Goal: Find specific page/section: Find specific page/section

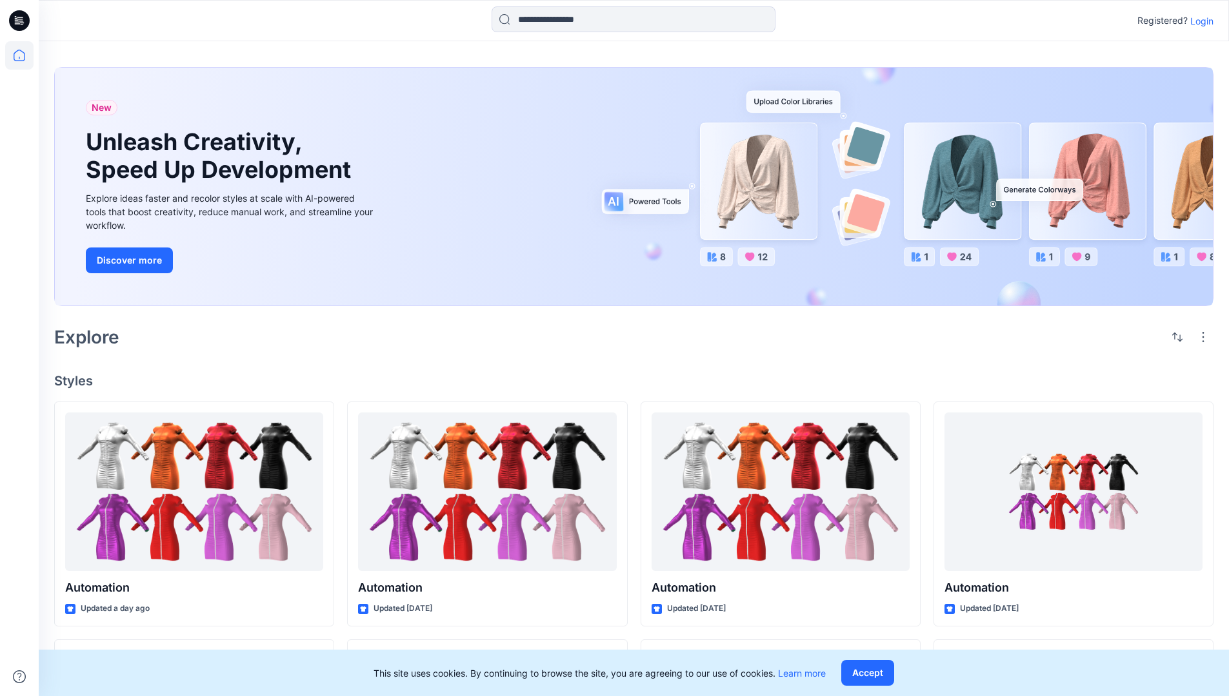
click at [1198, 21] on p "Login" at bounding box center [1201, 21] width 23 height 14
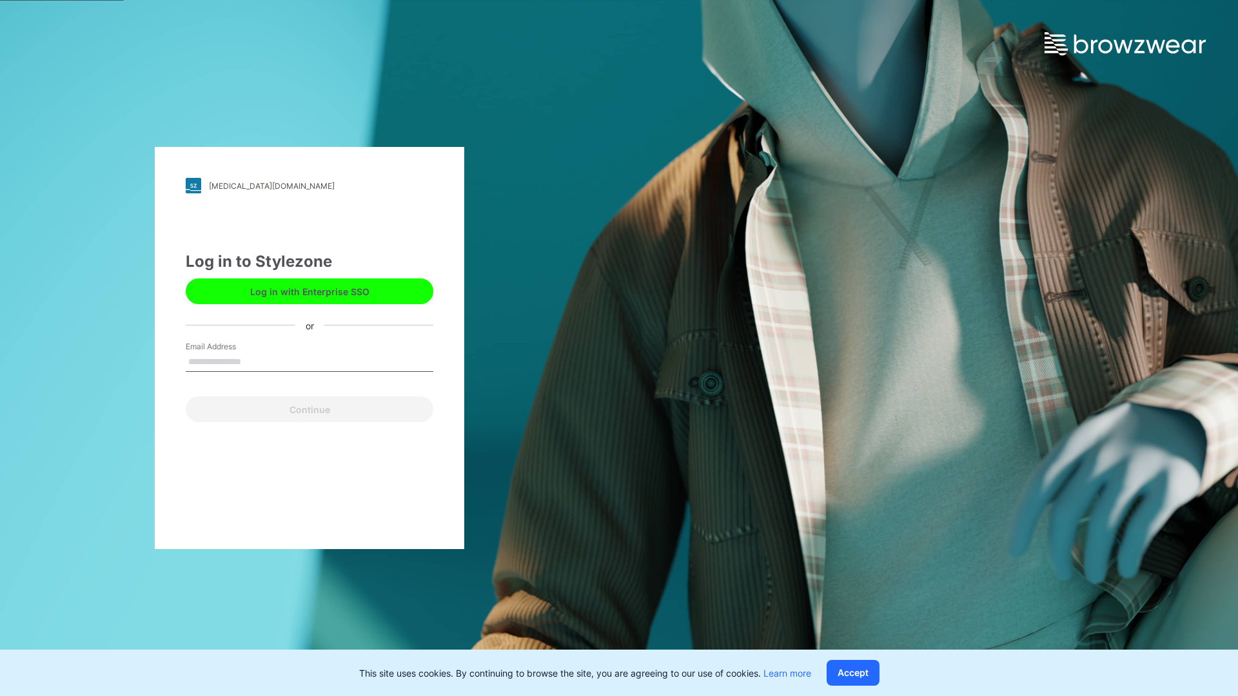
click at [255, 361] on input "Email Address" at bounding box center [310, 362] width 248 height 19
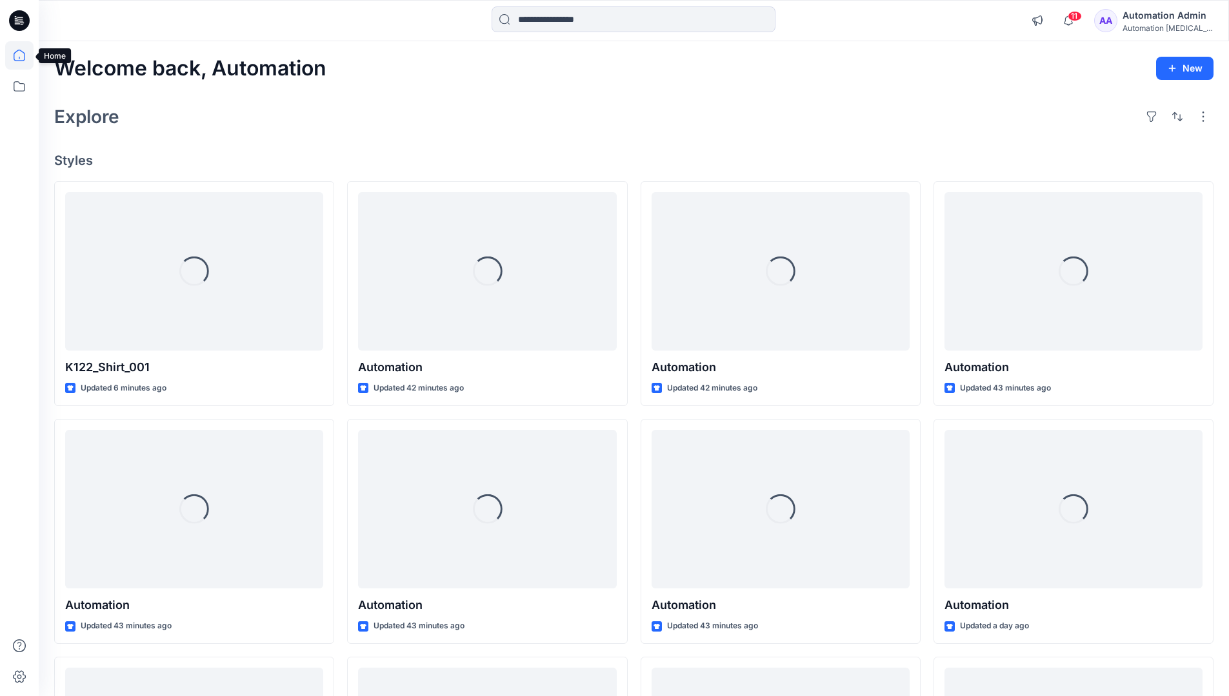
click at [25, 55] on icon at bounding box center [20, 56] width 12 height 12
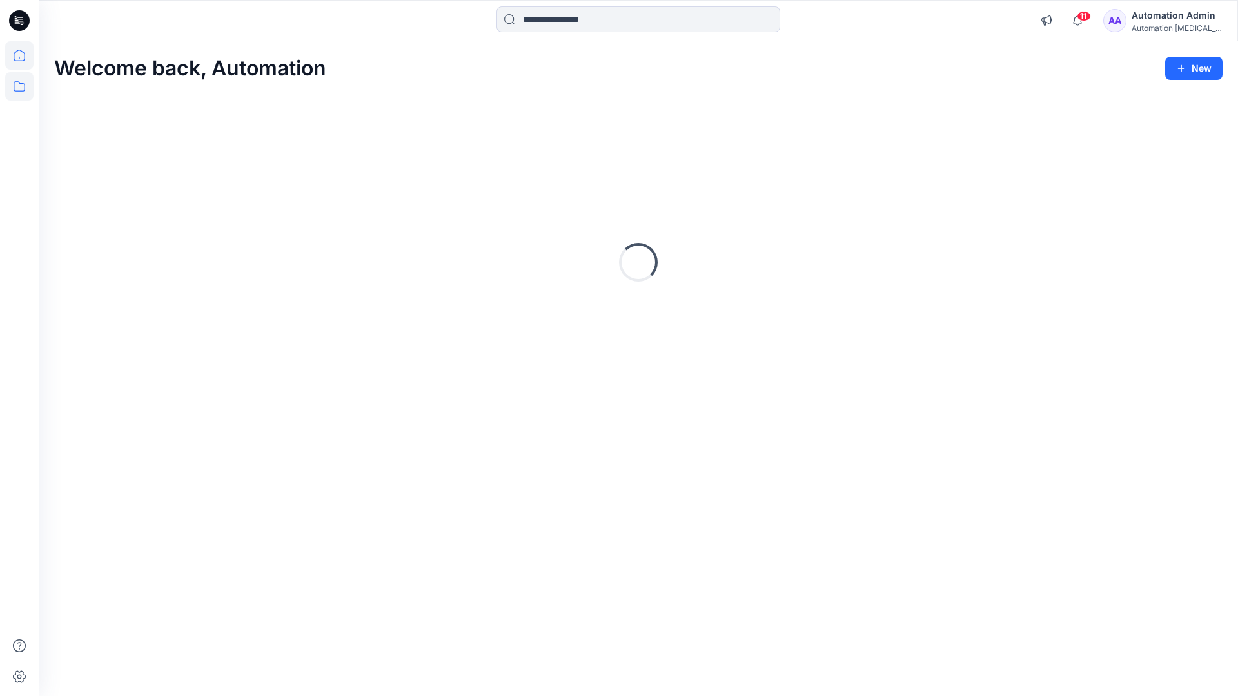
click at [21, 86] on icon at bounding box center [19, 86] width 28 height 28
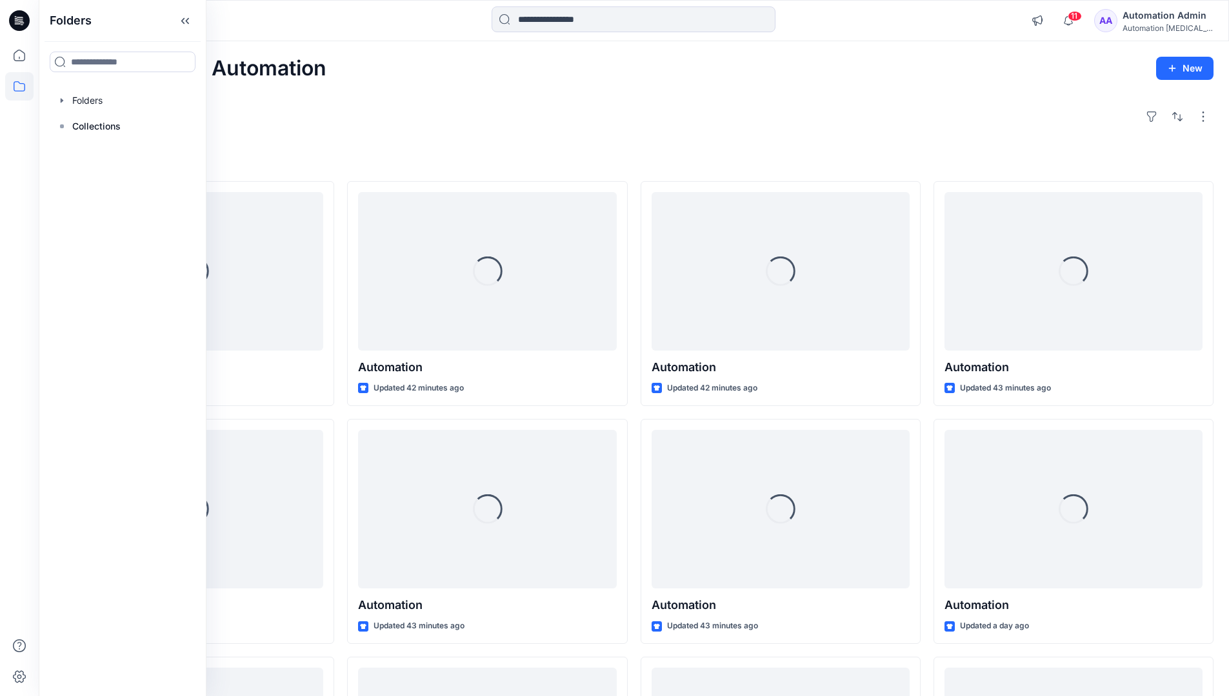
click at [138, 101] on div at bounding box center [122, 101] width 147 height 26
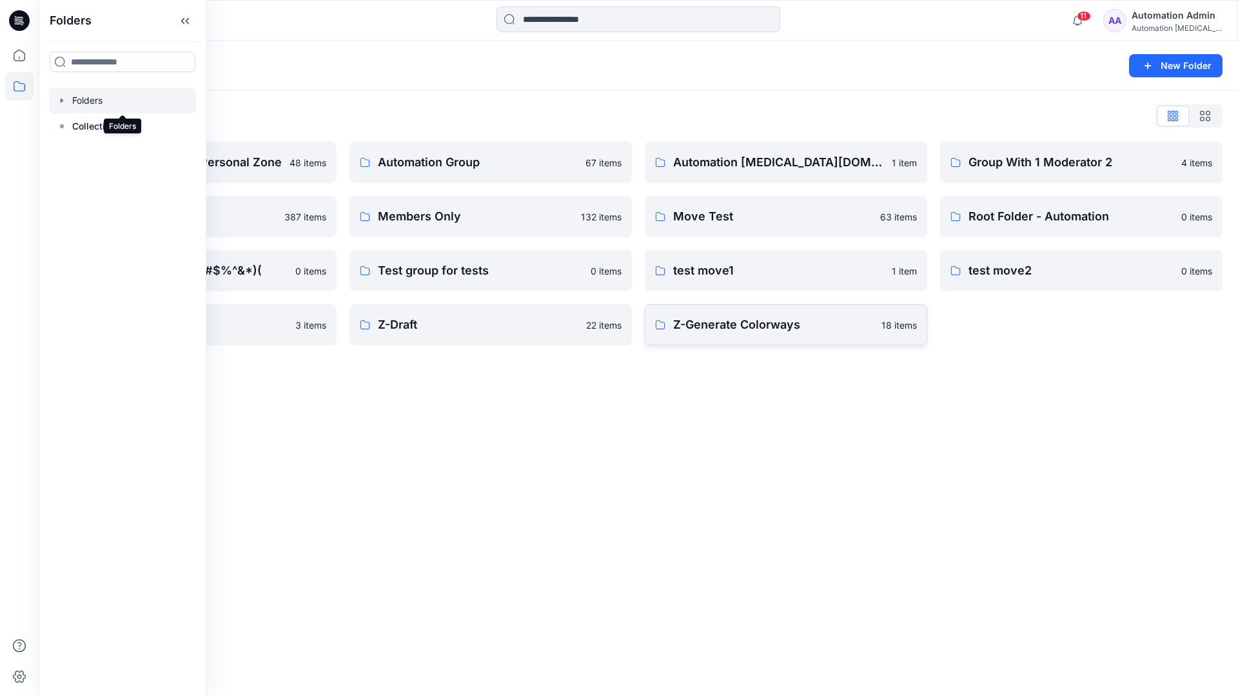
click at [741, 330] on p "Z-Generate Colorways" at bounding box center [773, 325] width 201 height 18
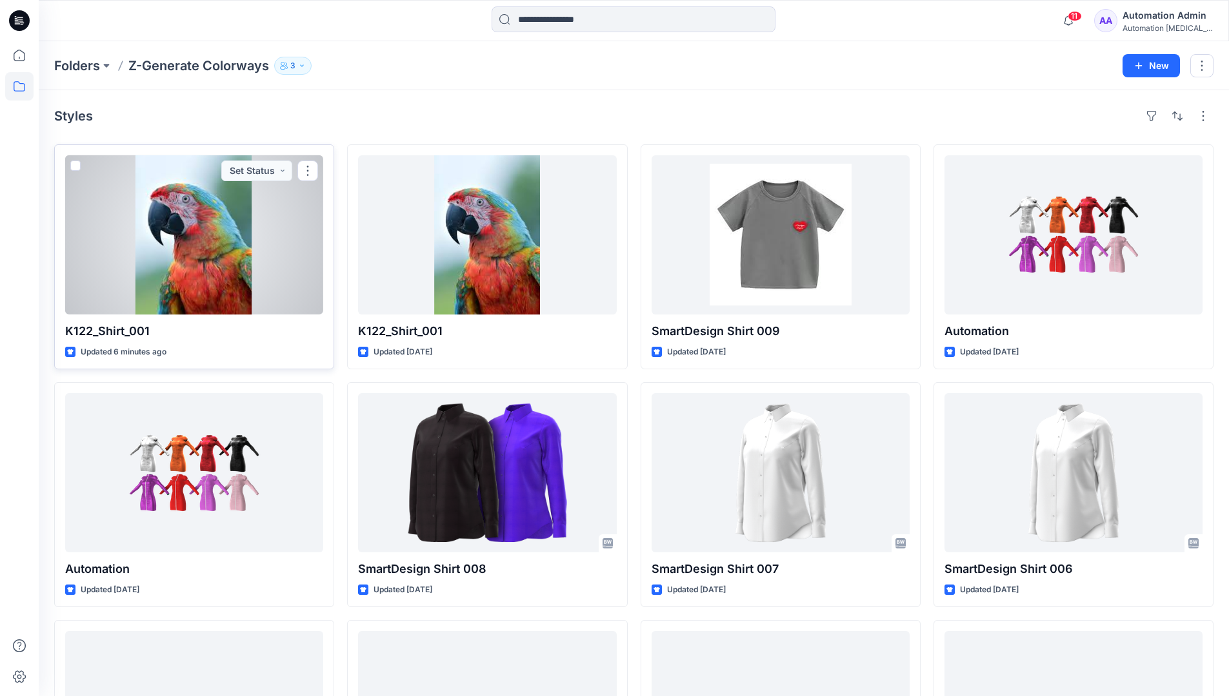
click at [75, 165] on span at bounding box center [75, 166] width 10 height 10
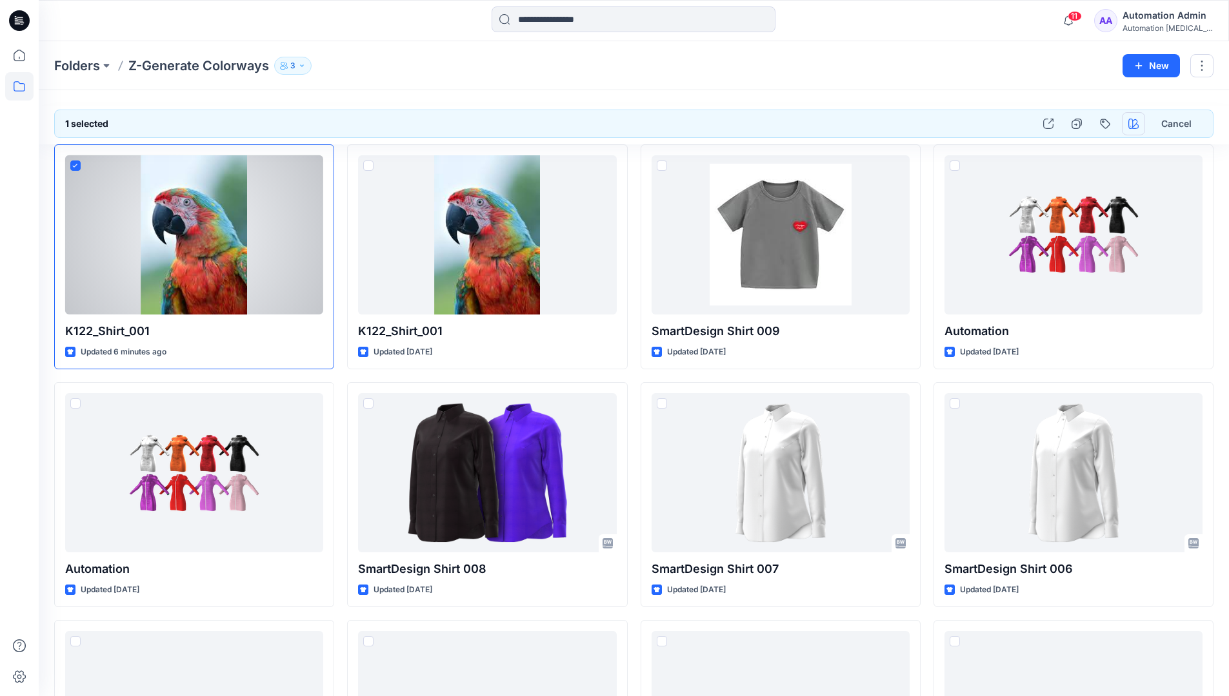
click at [1130, 119] on icon "button" at bounding box center [1133, 124] width 10 height 10
